Goal: Information Seeking & Learning: Understand process/instructions

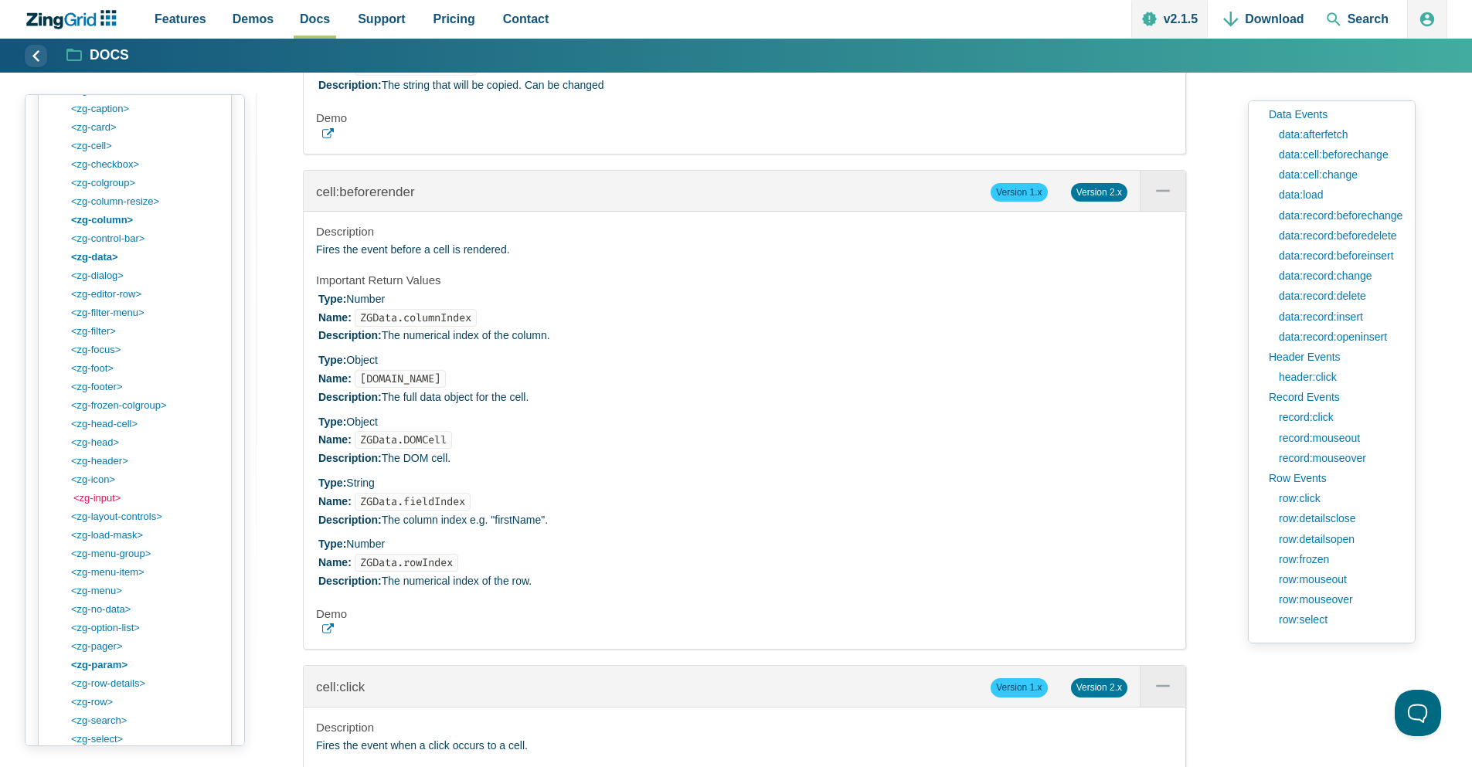
scroll to position [715, 0]
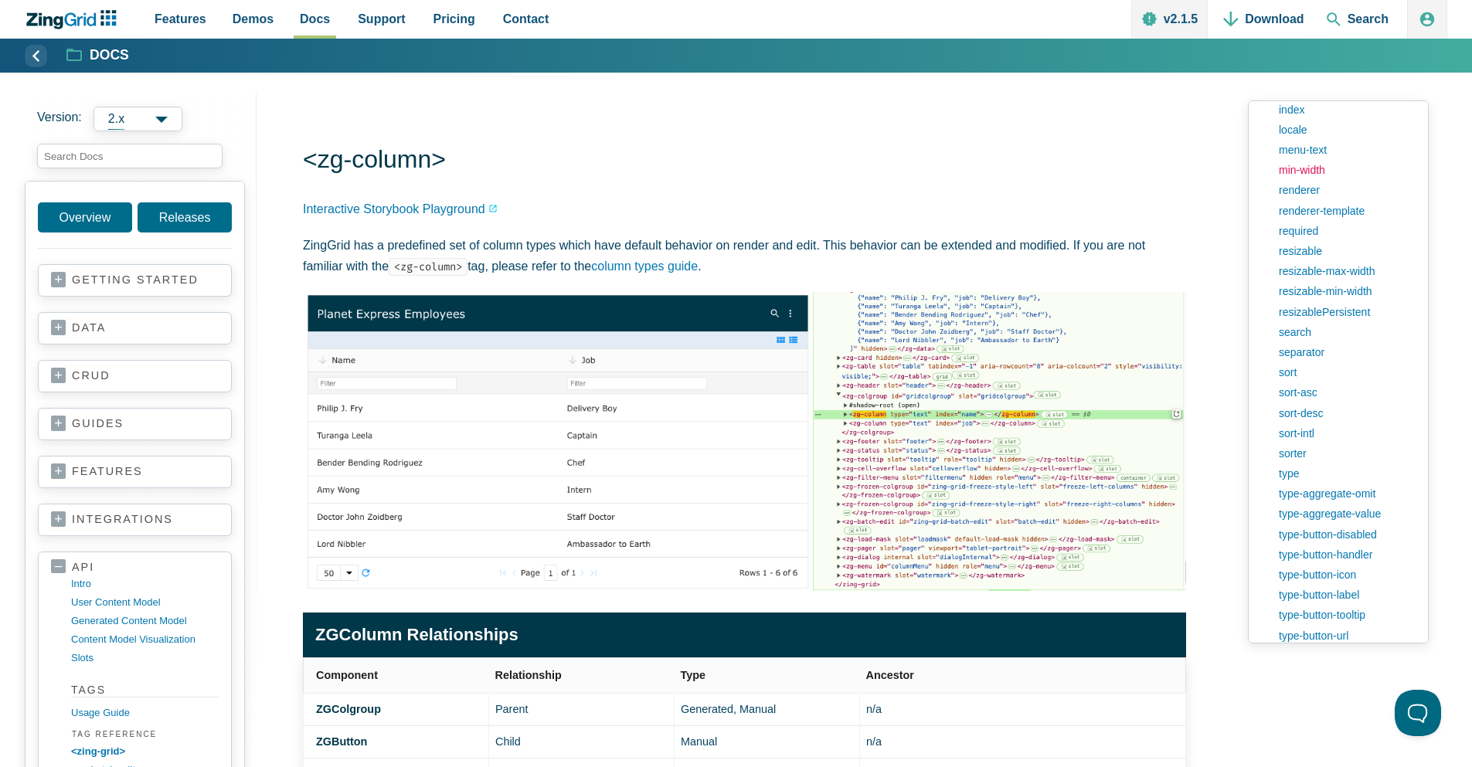
scroll to position [1206, 0]
click at [1303, 458] on link "type" at bounding box center [1343, 456] width 145 height 20
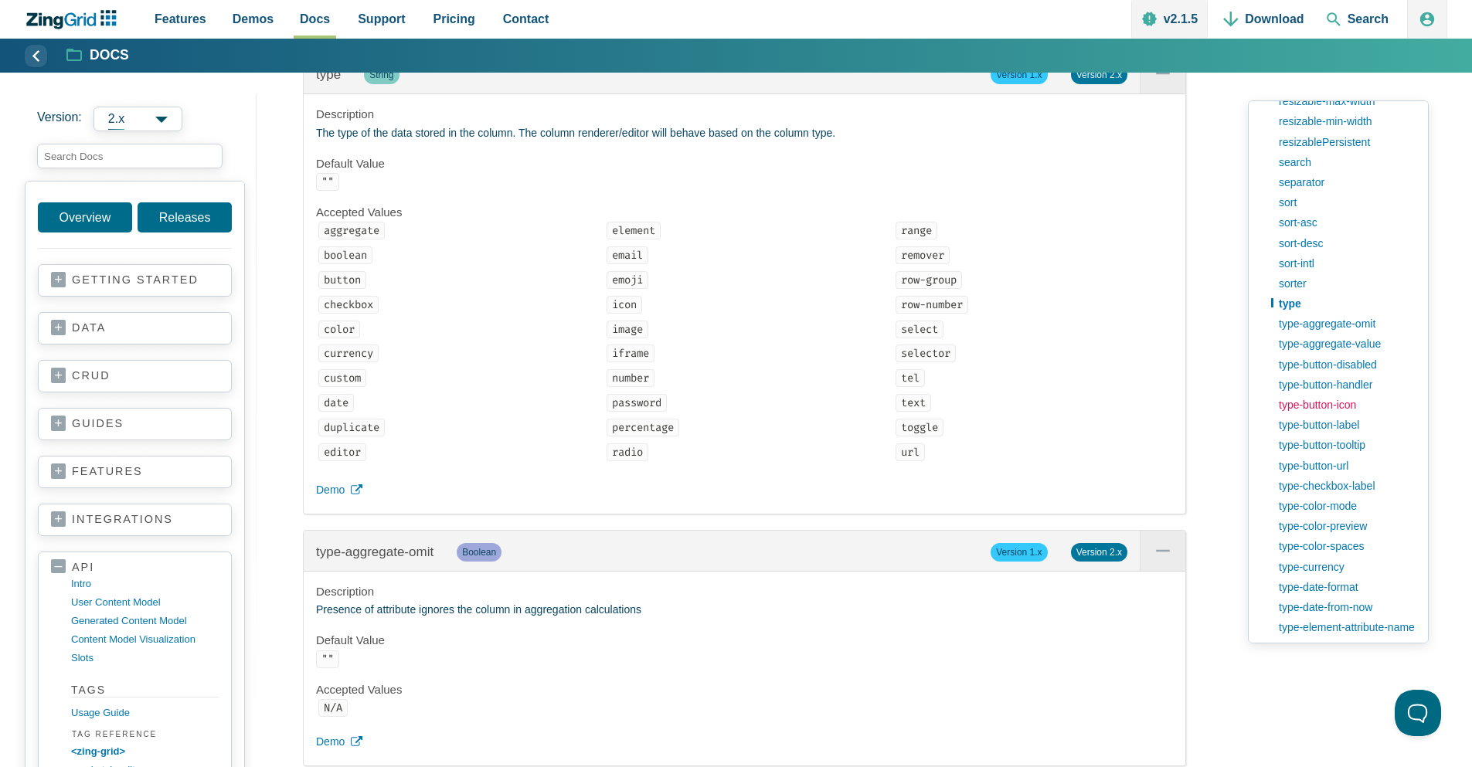
scroll to position [1391, 0]
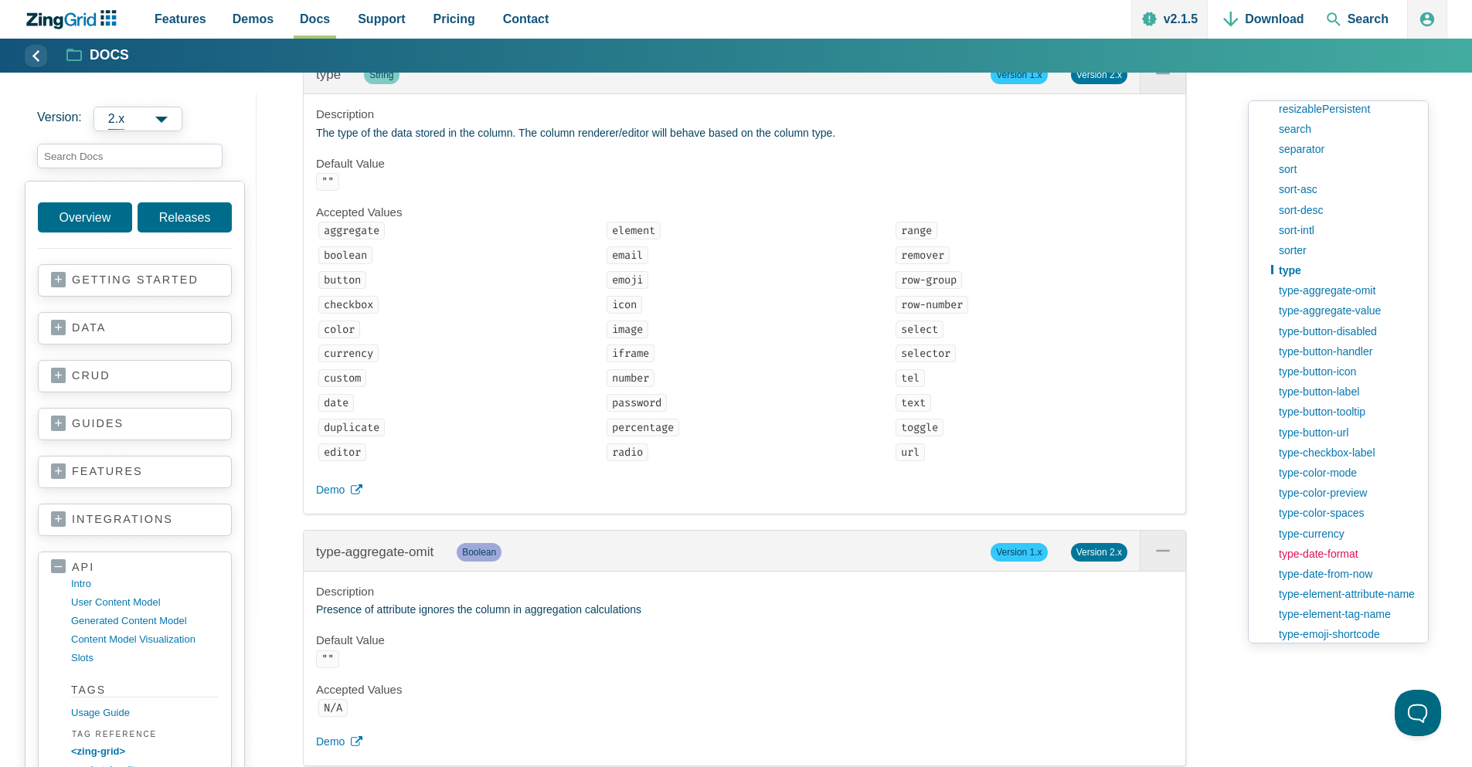
click at [1310, 555] on link "type-date-format" at bounding box center [1343, 554] width 145 height 20
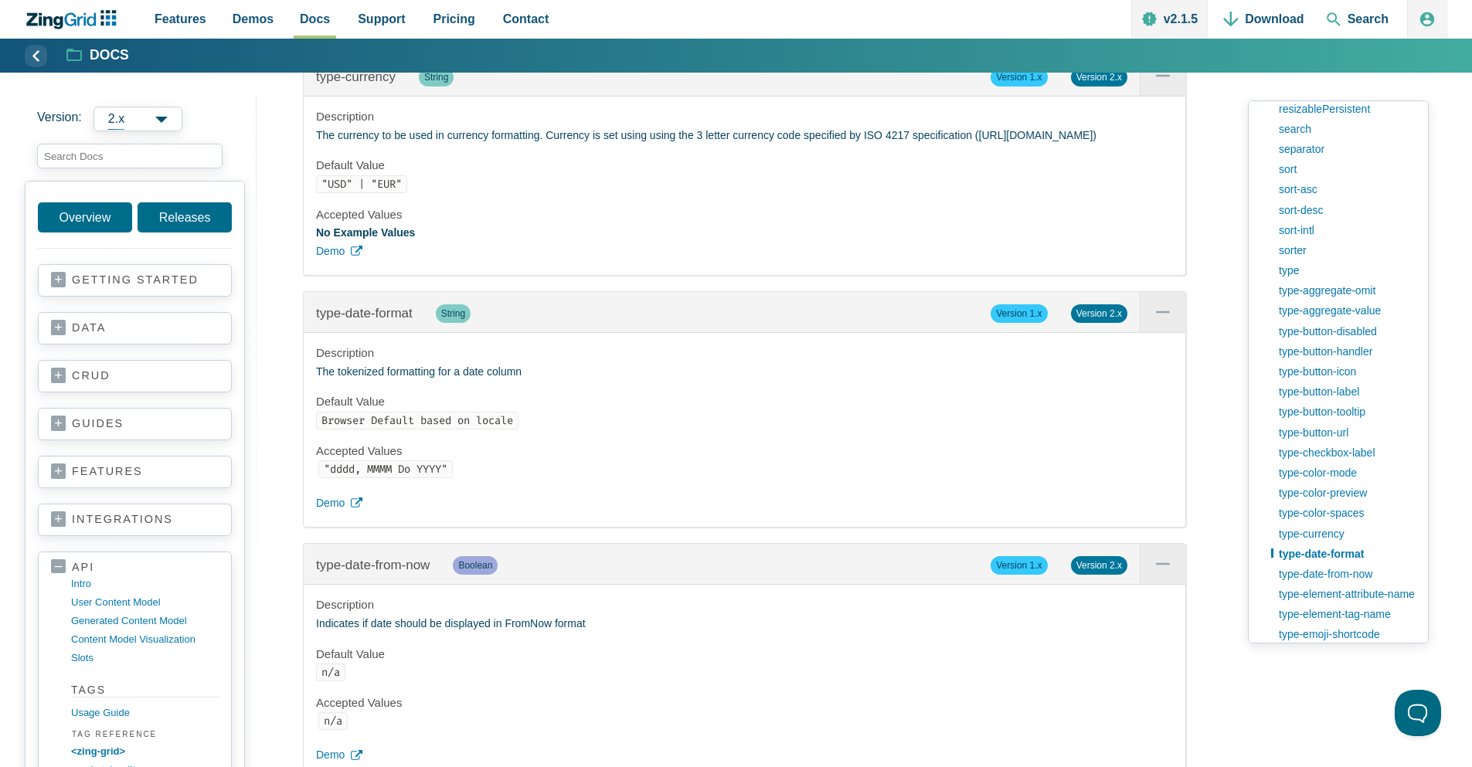
scroll to position [25711, 0]
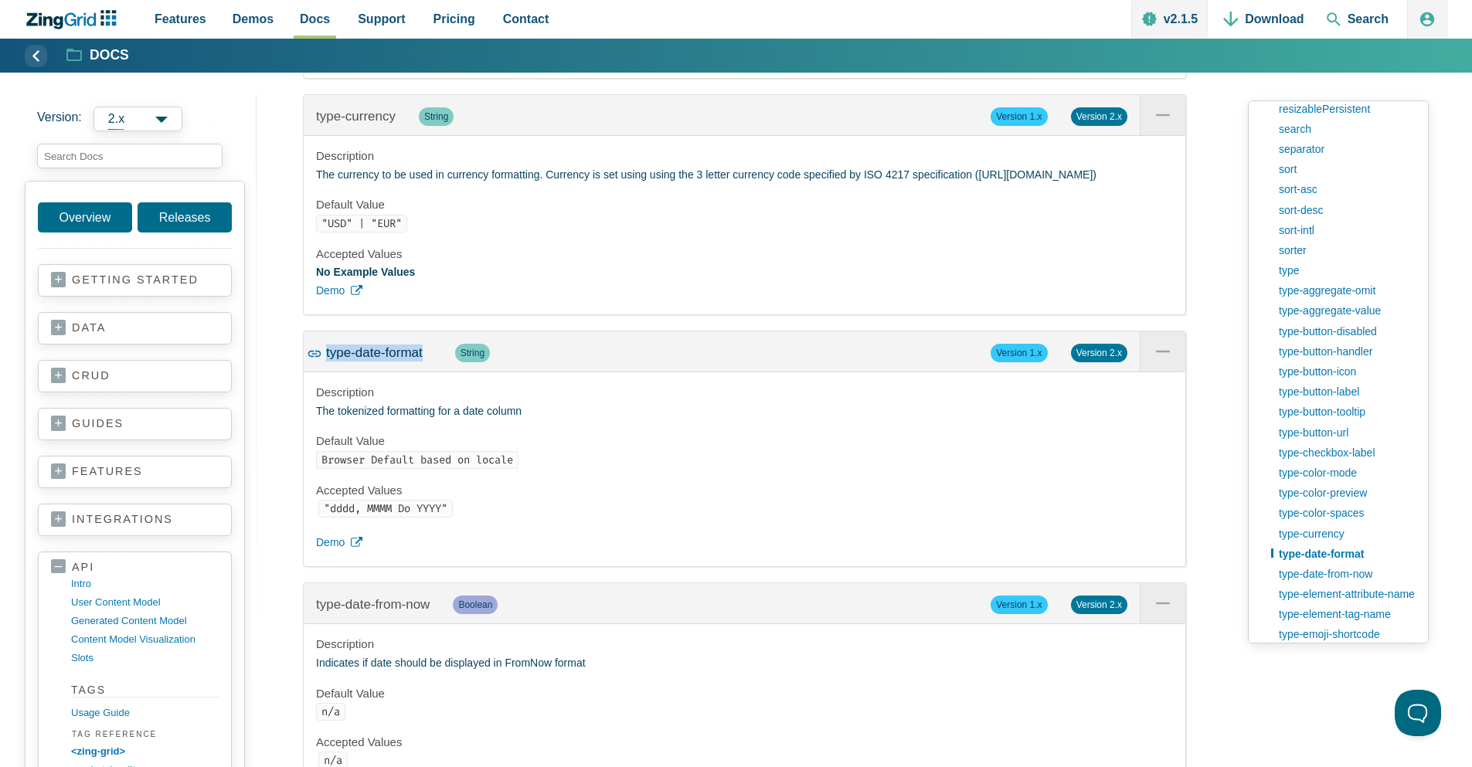
drag, startPoint x: 420, startPoint y: 362, endPoint x: 308, endPoint y: 359, distance: 112.1
click at [308, 359] on div "type-date-format String Version 1.x Version 2.x" at bounding box center [745, 352] width 882 height 41
